Goal: Task Accomplishment & Management: Use online tool/utility

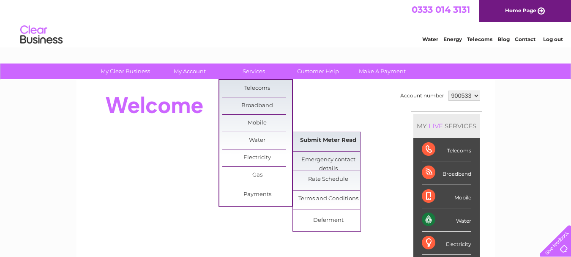
click at [318, 140] on link "Submit Meter Read" at bounding box center [329, 140] width 70 height 17
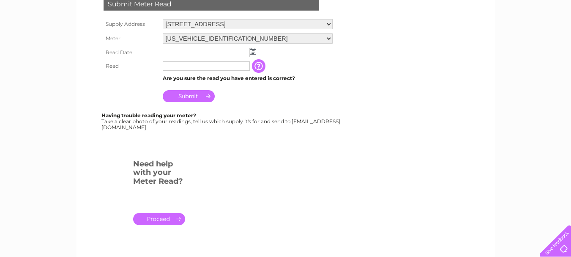
scroll to position [169, 0]
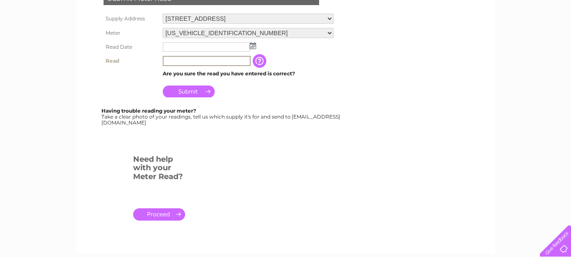
click at [215, 59] on input "text" at bounding box center [207, 61] width 88 height 10
type input "00506"
click at [224, 48] on input "text" at bounding box center [207, 47] width 88 height 10
click at [254, 44] on img at bounding box center [254, 46] width 6 height 7
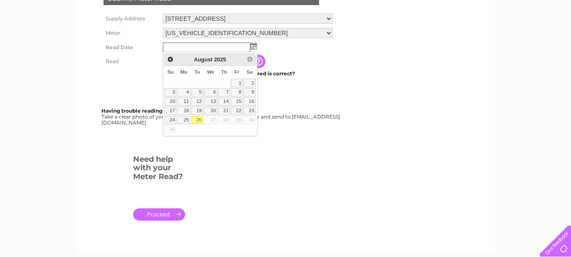
click at [196, 118] on link "26" at bounding box center [198, 120] width 12 height 8
type input "2025/08/26"
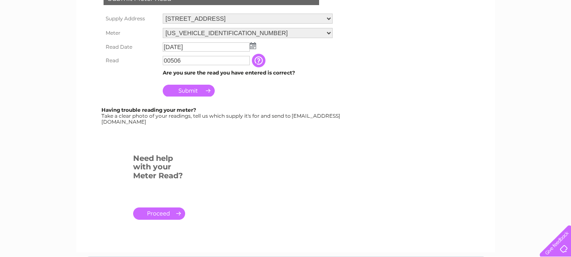
click at [177, 91] on input "Submit" at bounding box center [189, 91] width 52 height 12
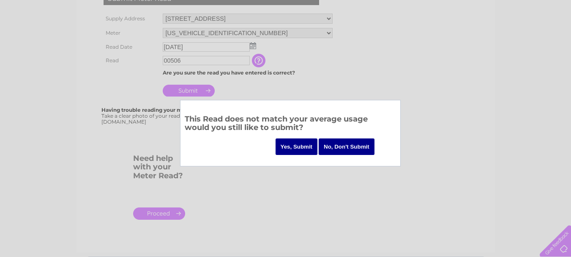
click at [327, 143] on input "No, Don't Submit" at bounding box center [347, 146] width 56 height 16
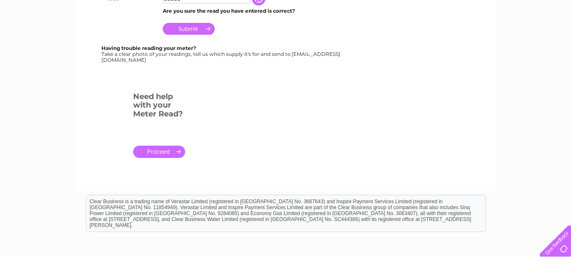
scroll to position [19, 0]
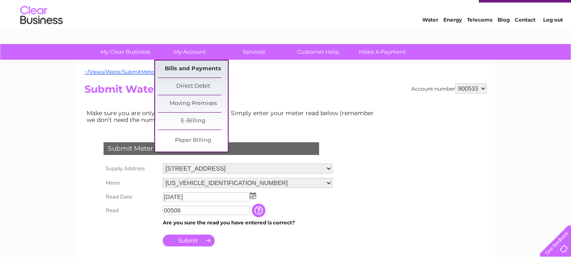
click at [208, 67] on link "Bills and Payments" at bounding box center [193, 68] width 70 height 17
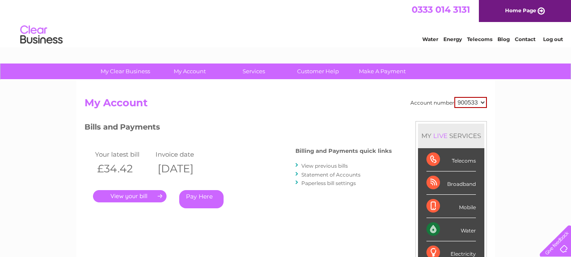
click at [326, 165] on link "View previous bills" at bounding box center [325, 165] width 47 height 6
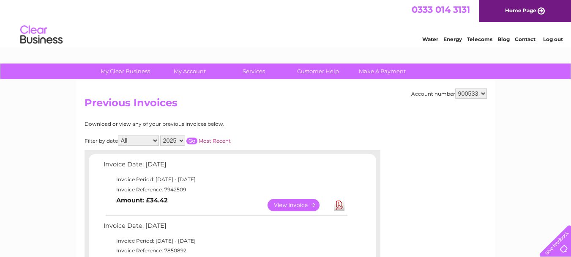
scroll to position [42, 0]
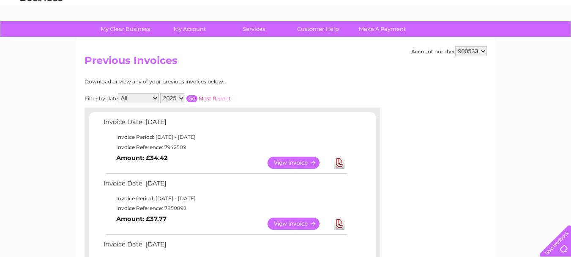
click at [282, 167] on link "View" at bounding box center [299, 162] width 62 height 12
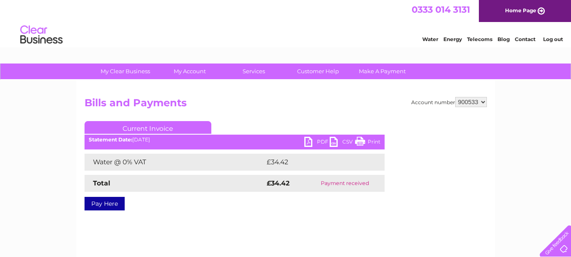
click at [315, 142] on link "PDF" at bounding box center [316, 143] width 25 height 12
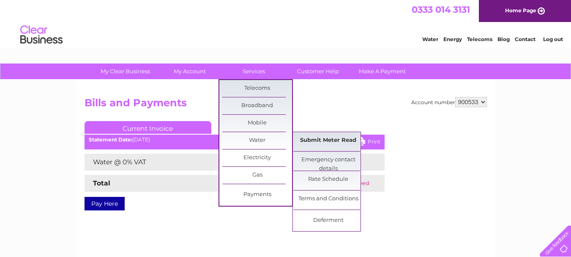
click at [317, 136] on link "Submit Meter Read" at bounding box center [329, 140] width 70 height 17
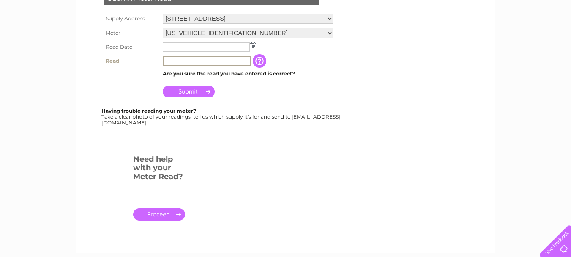
drag, startPoint x: 208, startPoint y: 63, endPoint x: 232, endPoint y: 55, distance: 25.3
click at [209, 57] on input "text" at bounding box center [207, 61] width 88 height 10
type input "00506"
click at [255, 47] on img at bounding box center [253, 45] width 6 height 7
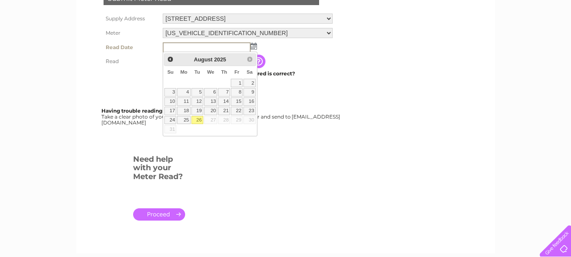
click at [200, 118] on link "26" at bounding box center [198, 120] width 12 height 8
type input "2025/08/26"
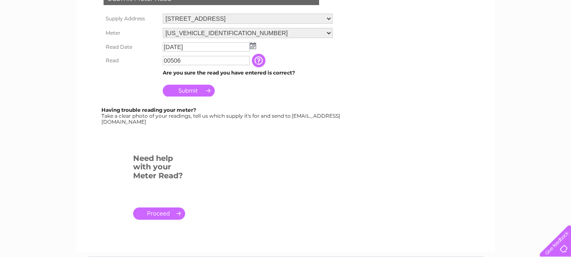
click at [187, 89] on input "Submit" at bounding box center [189, 91] width 52 height 12
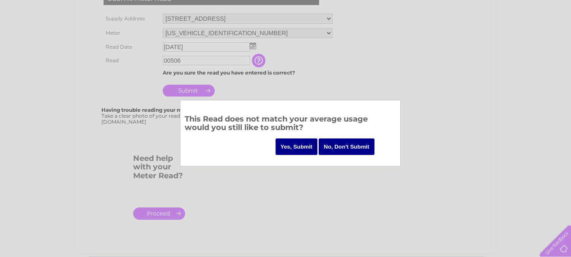
click at [296, 148] on input "Yes, Submit" at bounding box center [297, 146] width 42 height 16
